Goal: Task Accomplishment & Management: Manage account settings

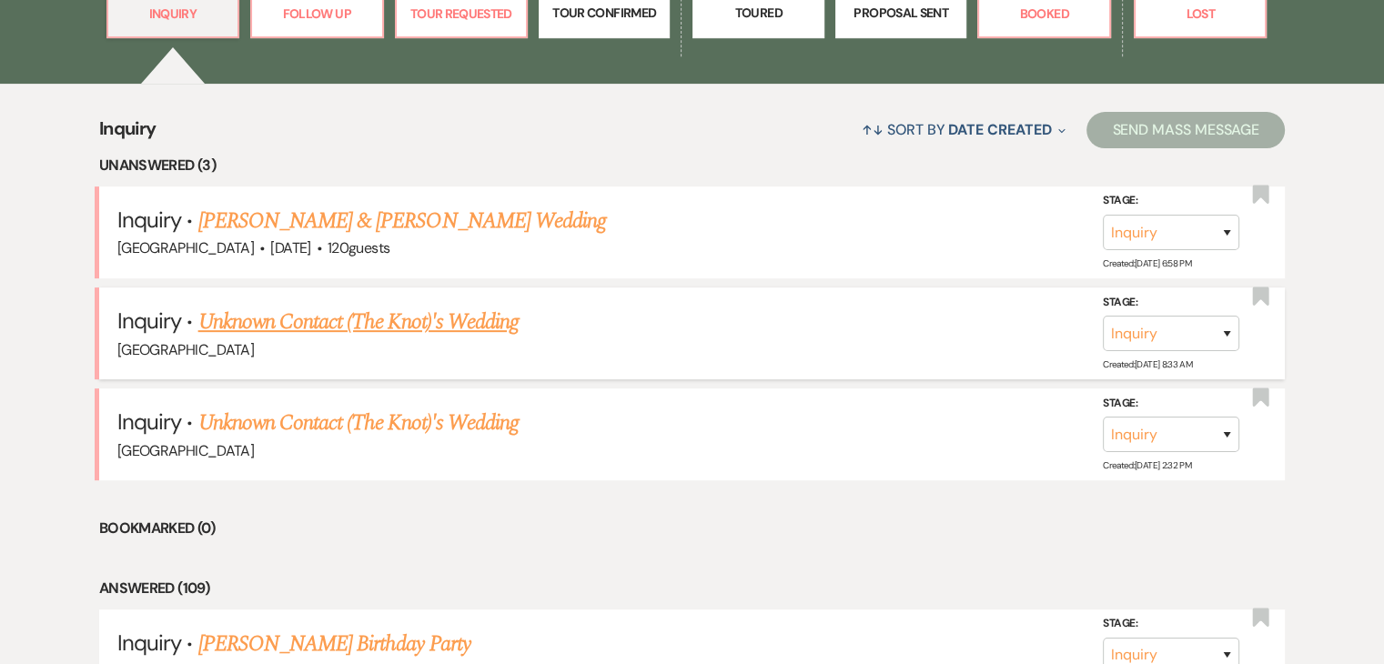
scroll to position [633, 0]
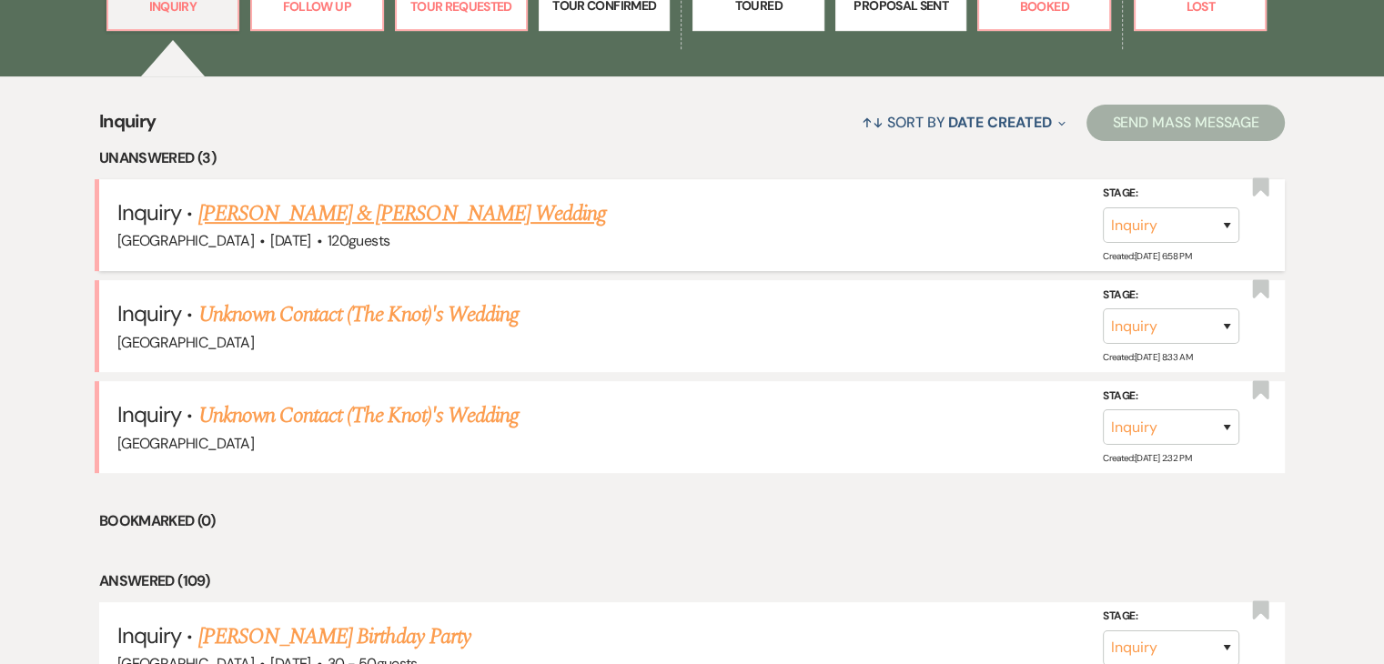
click at [332, 224] on link "[PERSON_NAME] & [PERSON_NAME] Wedding" at bounding box center [402, 214] width 408 height 33
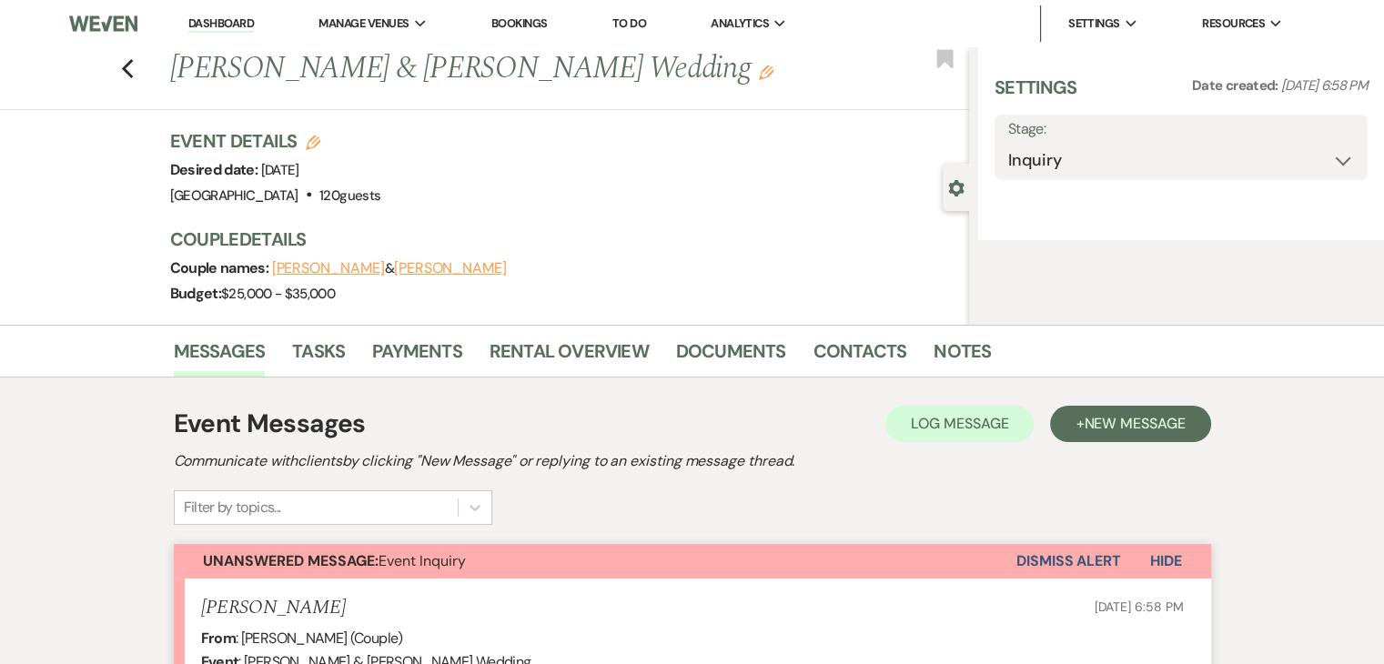
select select "5"
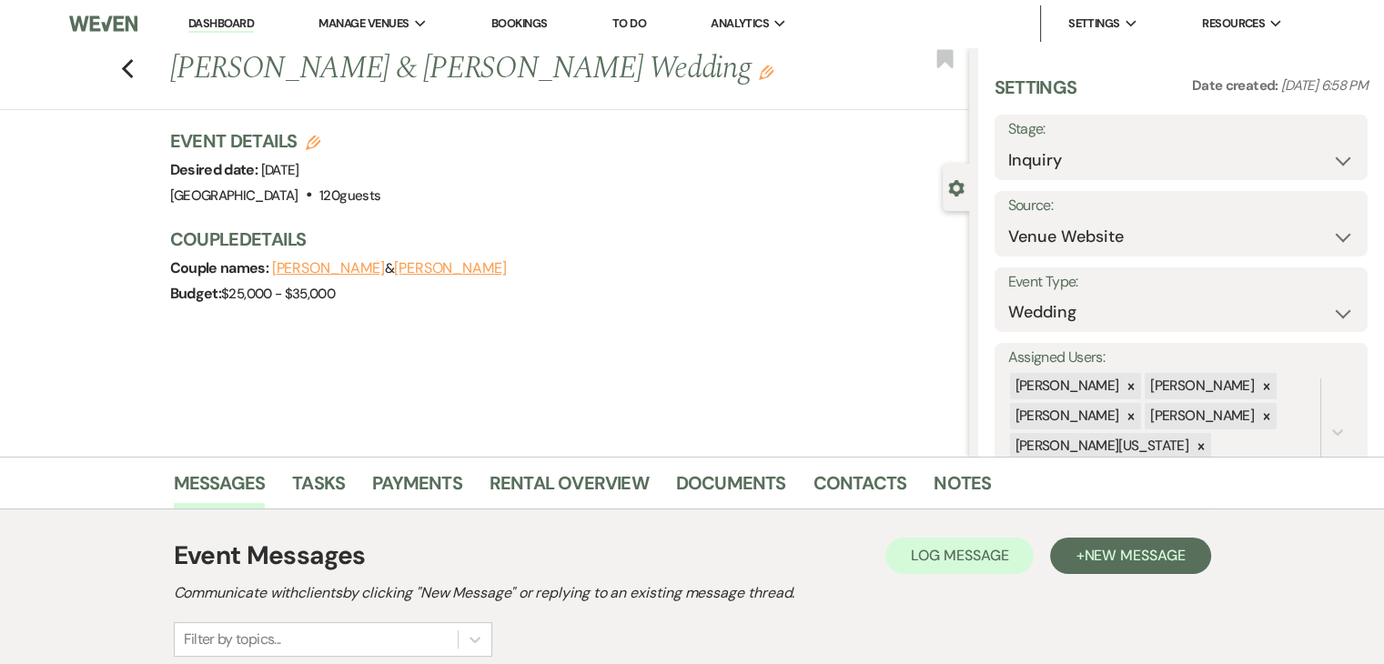
click at [202, 18] on link "Dashboard" at bounding box center [221, 23] width 66 height 17
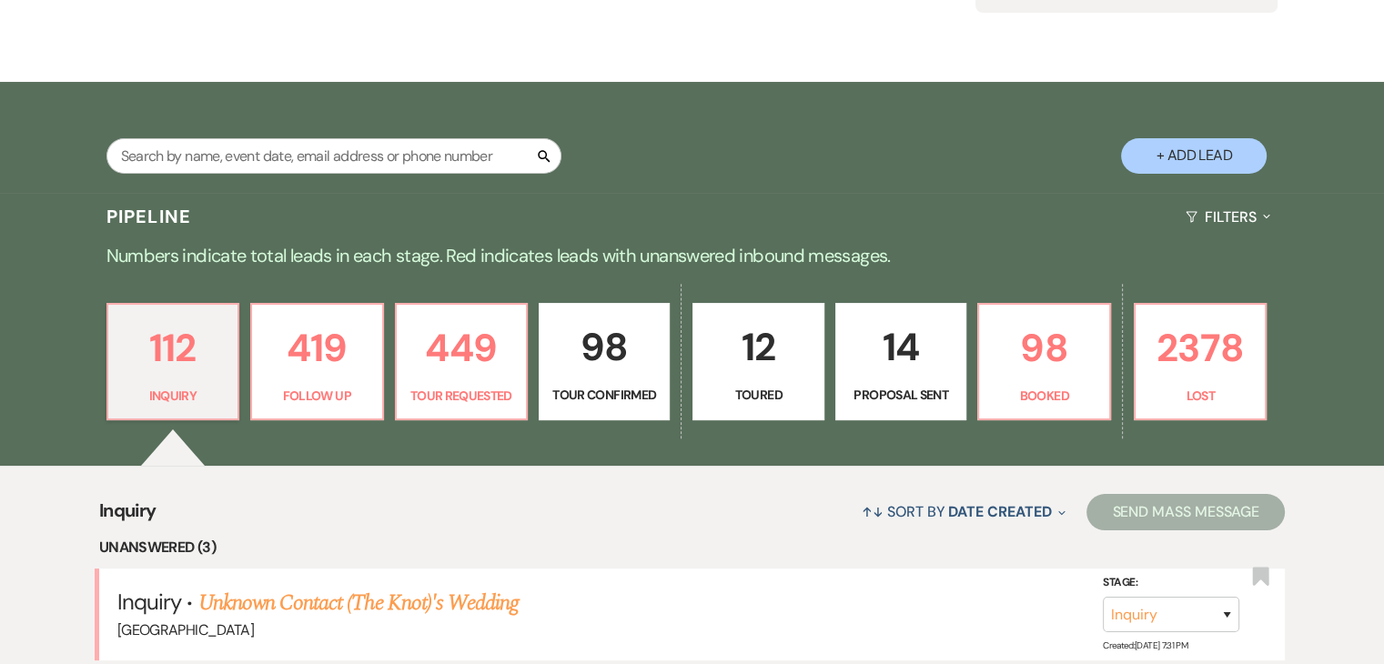
scroll to position [91, 0]
